Goal: Find specific page/section: Find specific page/section

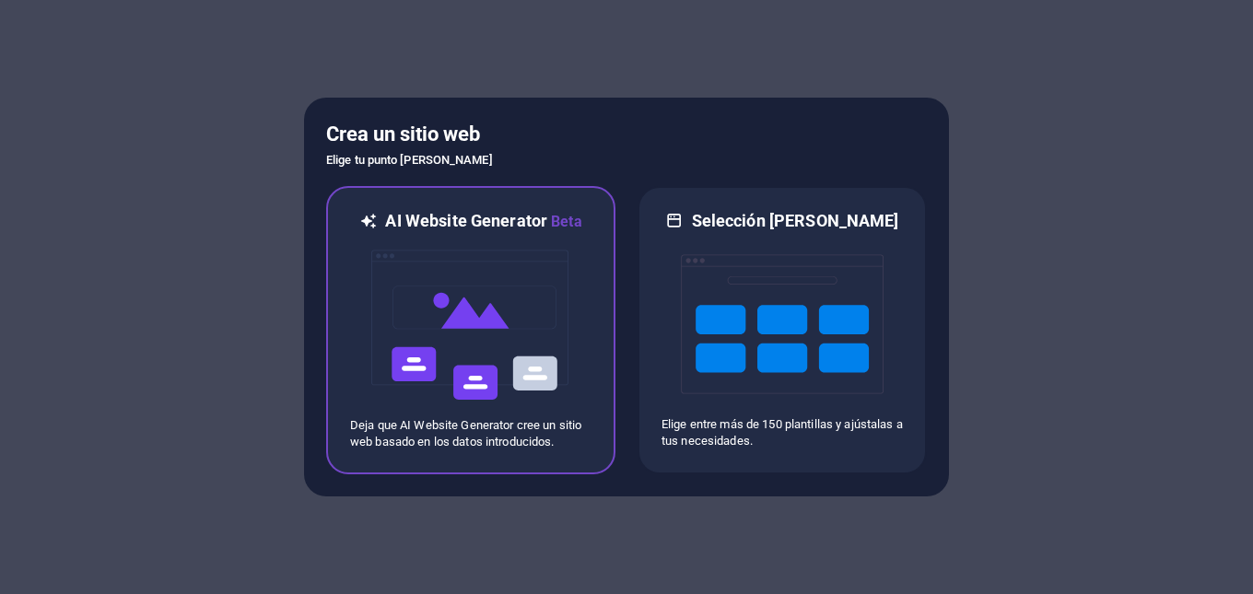
click at [522, 263] on img at bounding box center [470, 325] width 203 height 184
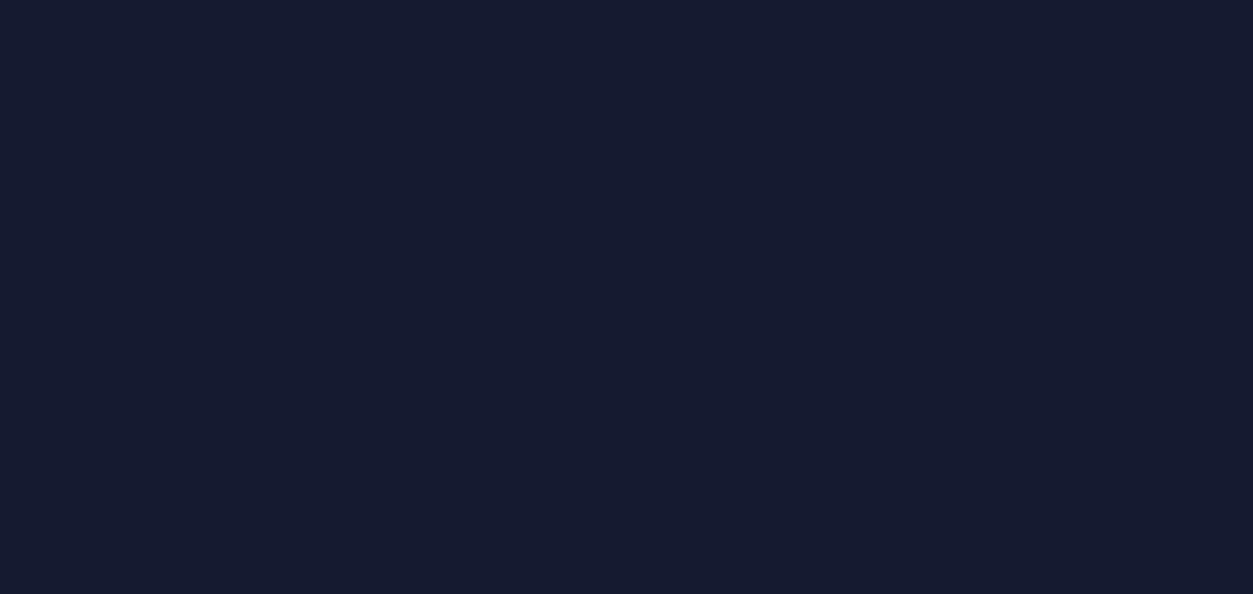
click at [851, 181] on div at bounding box center [626, 297] width 1253 height 594
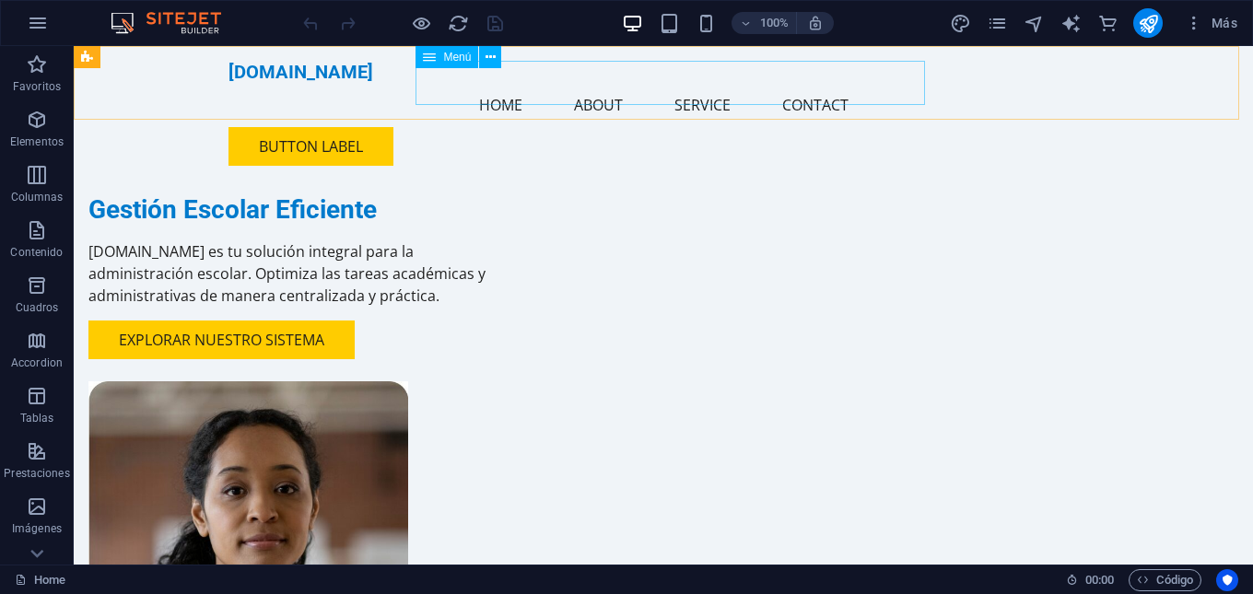
click at [726, 89] on nav "Home About Service Contact" at bounding box center [663, 105] width 870 height 44
click at [710, 83] on nav "Home About Service Contact" at bounding box center [663, 105] width 870 height 44
click at [835, 97] on nav "Home About Service Contact" at bounding box center [663, 105] width 870 height 44
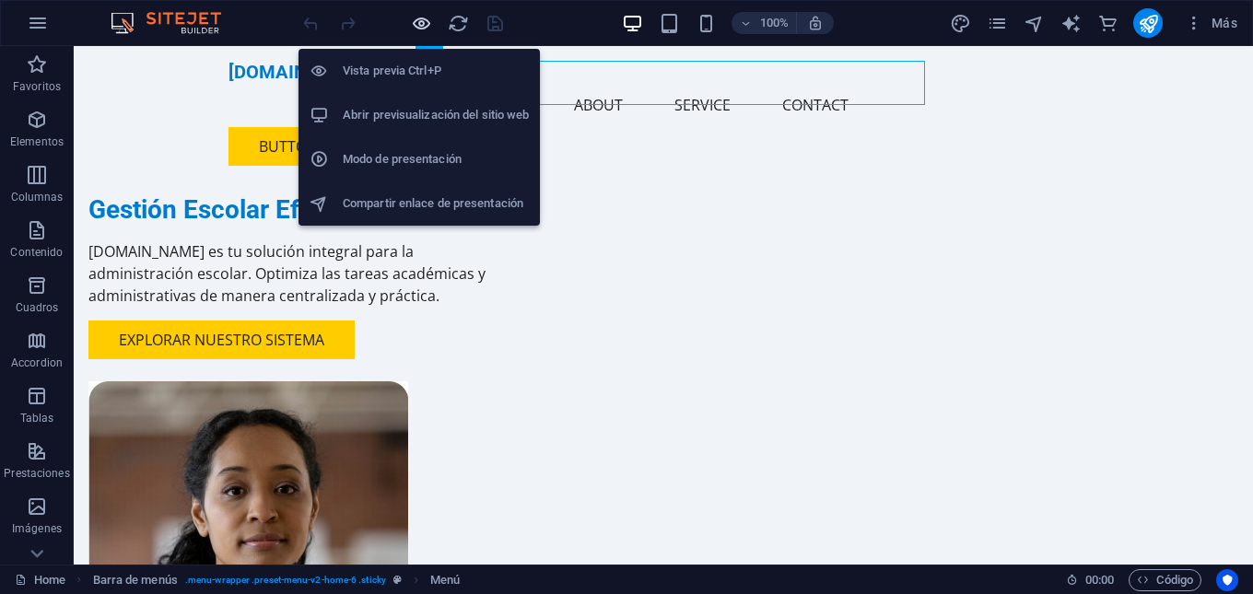
click at [426, 29] on icon "button" at bounding box center [421, 23] width 21 height 21
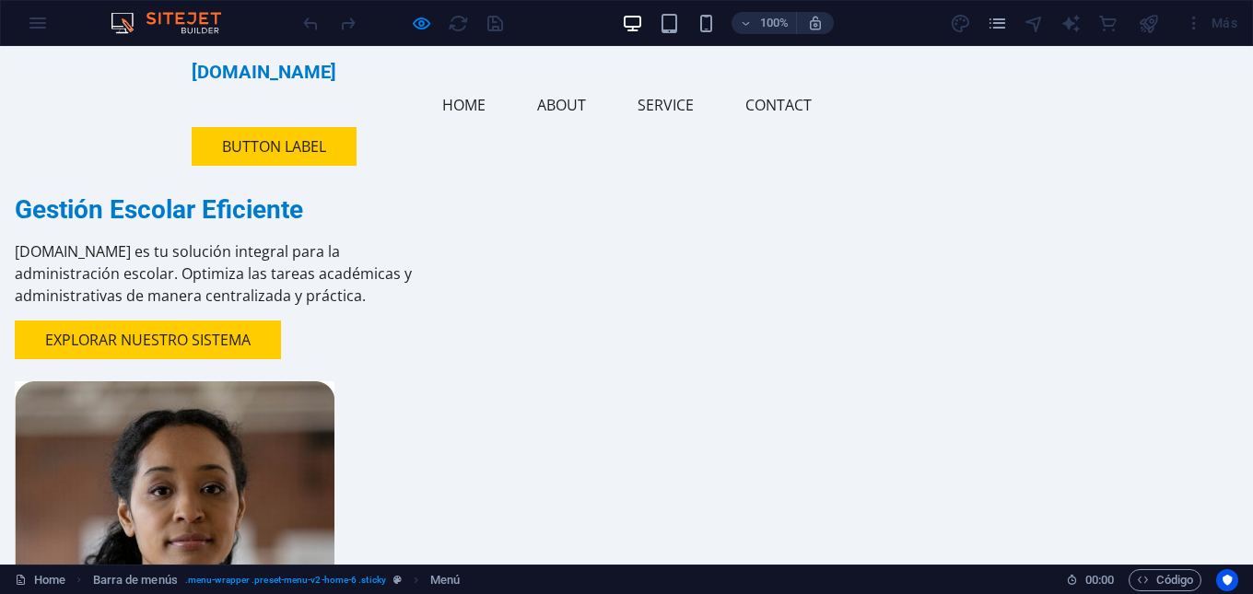
click at [676, 83] on link "Service" at bounding box center [666, 105] width 86 height 44
click at [777, 85] on link "Contact" at bounding box center [778, 105] width 96 height 44
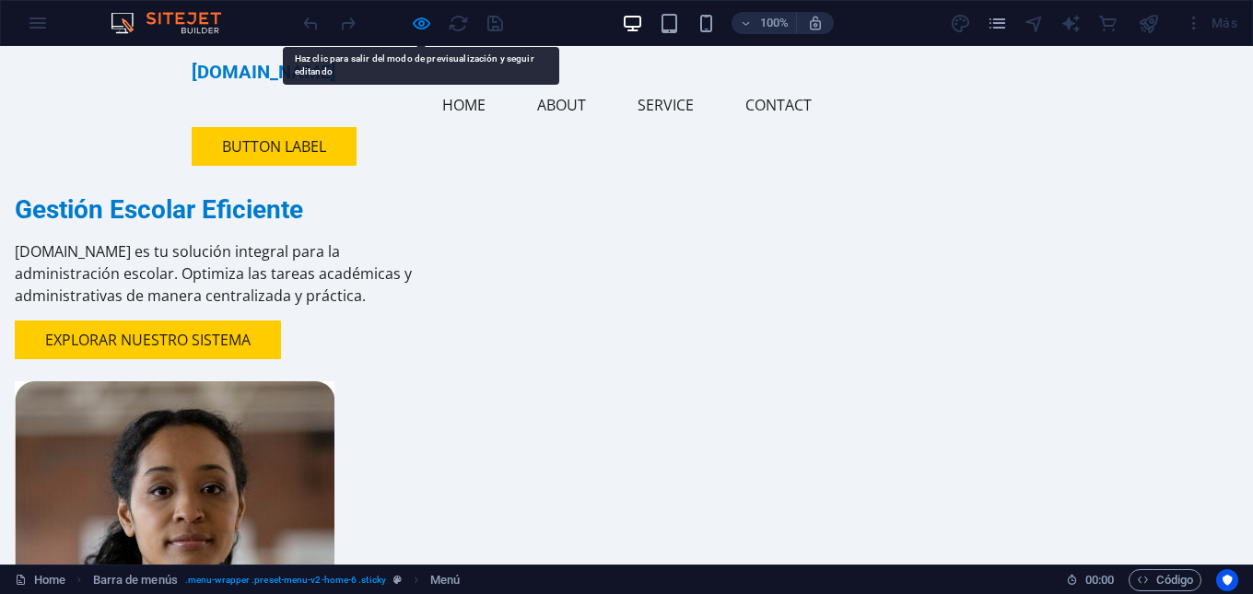
click at [799, 83] on link "Contact" at bounding box center [778, 105] width 96 height 44
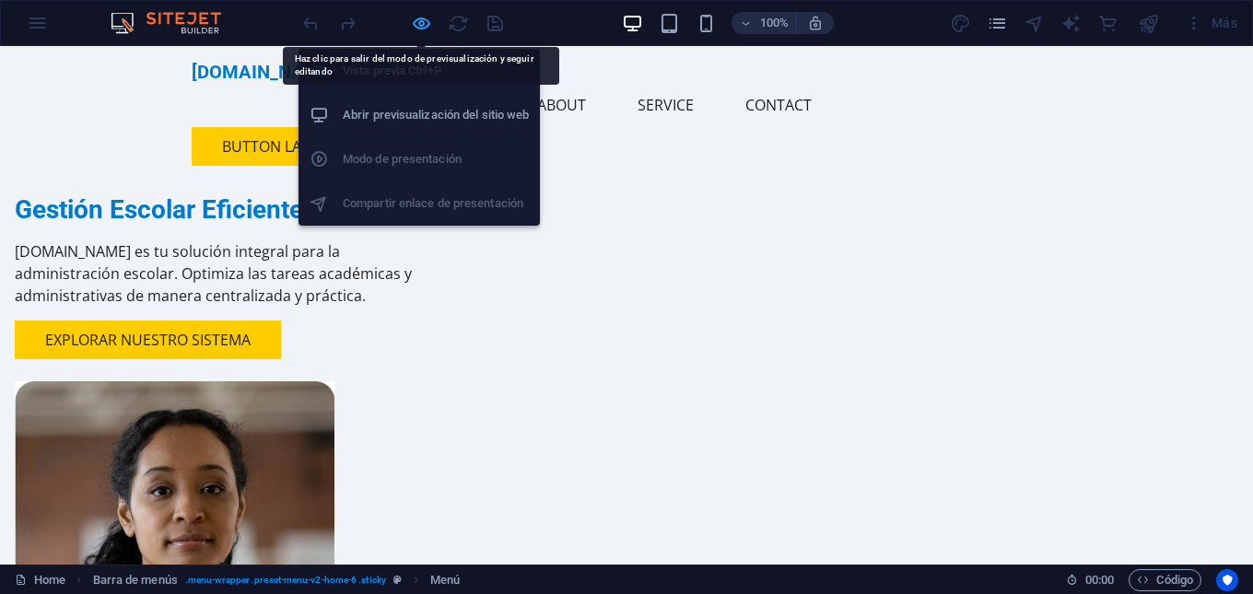
click at [426, 25] on icon "button" at bounding box center [421, 23] width 21 height 21
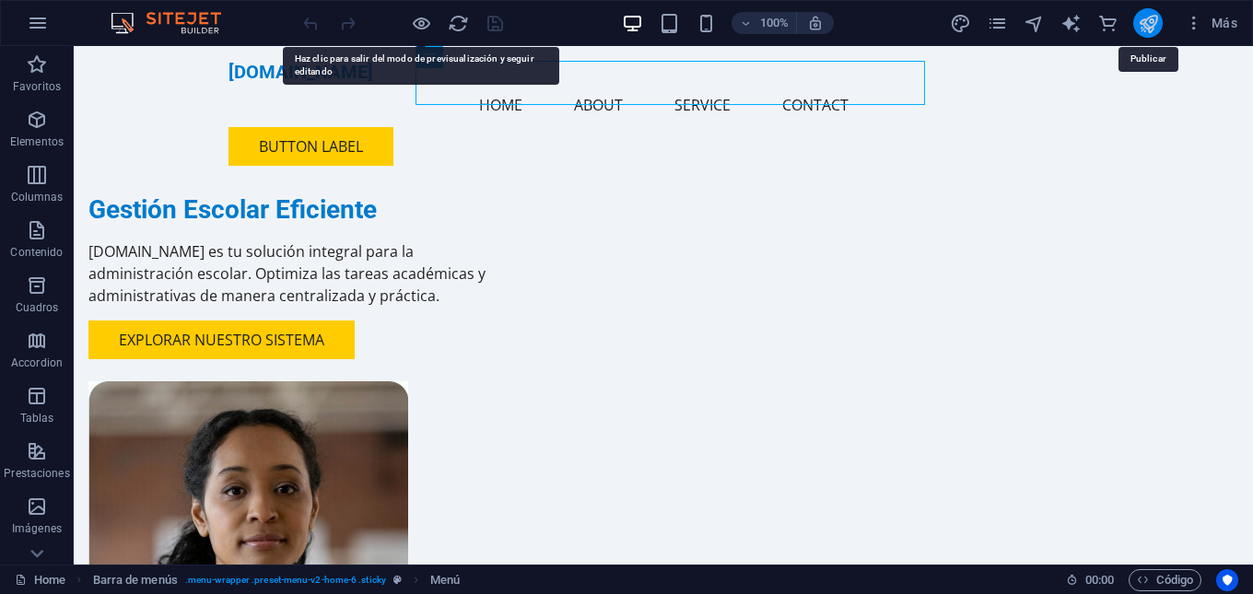
click at [1145, 32] on icon "publish" at bounding box center [1148, 23] width 21 height 21
